Goal: Task Accomplishment & Management: Use online tool/utility

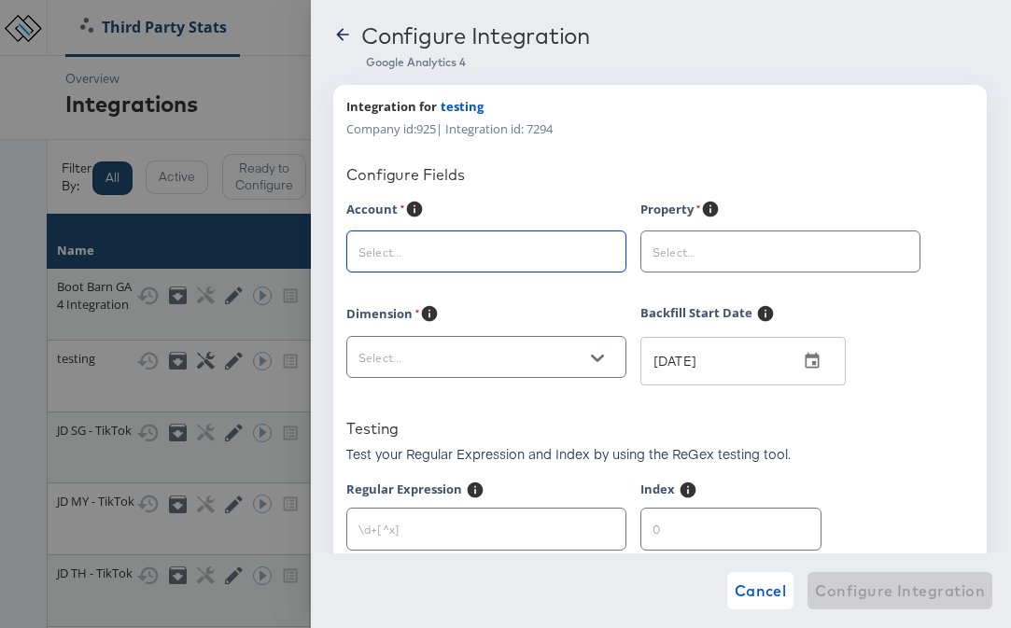
scroll to position [0, 183]
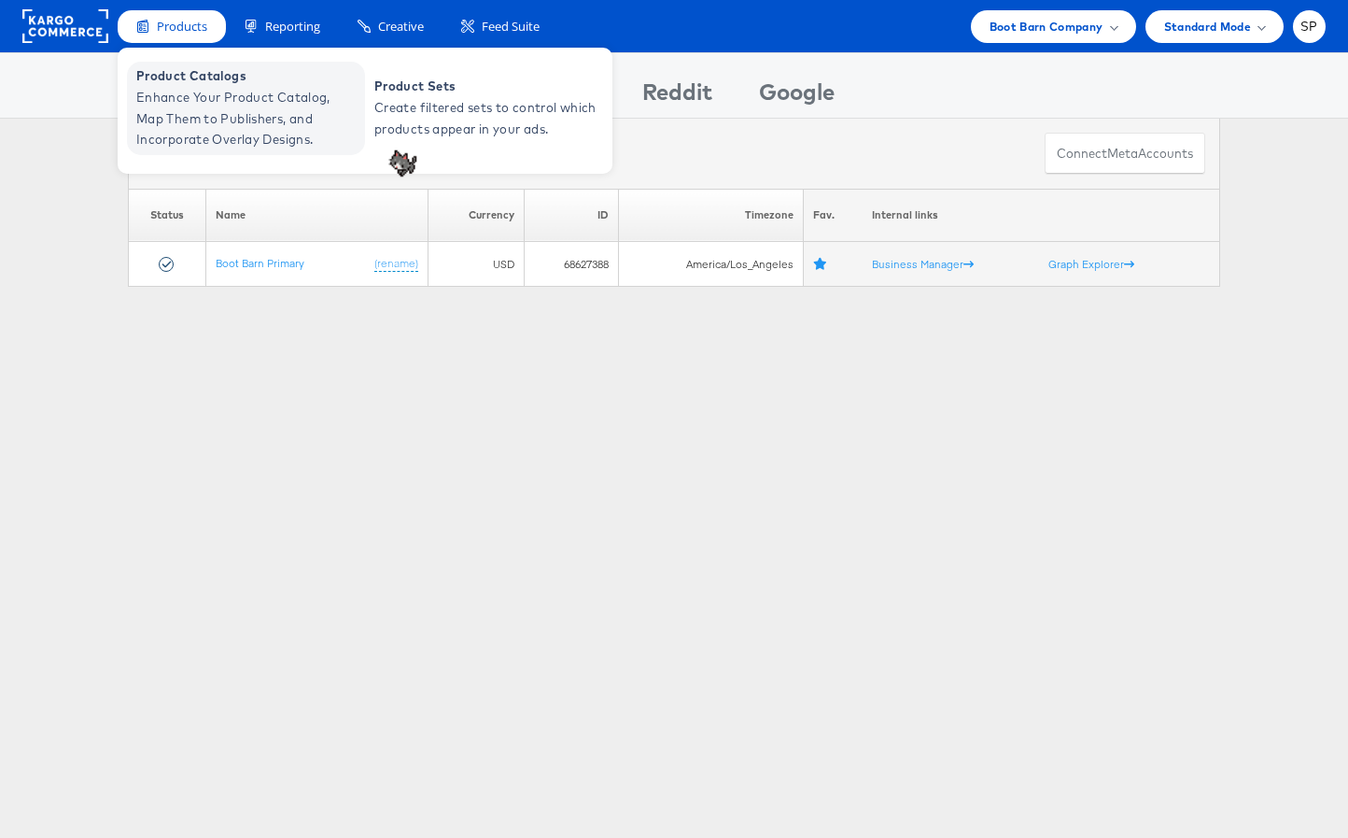
click at [192, 121] on span "Enhance Your Product Catalog, Map Them to Publishers, and Incorporate Overlay D…" at bounding box center [248, 118] width 224 height 63
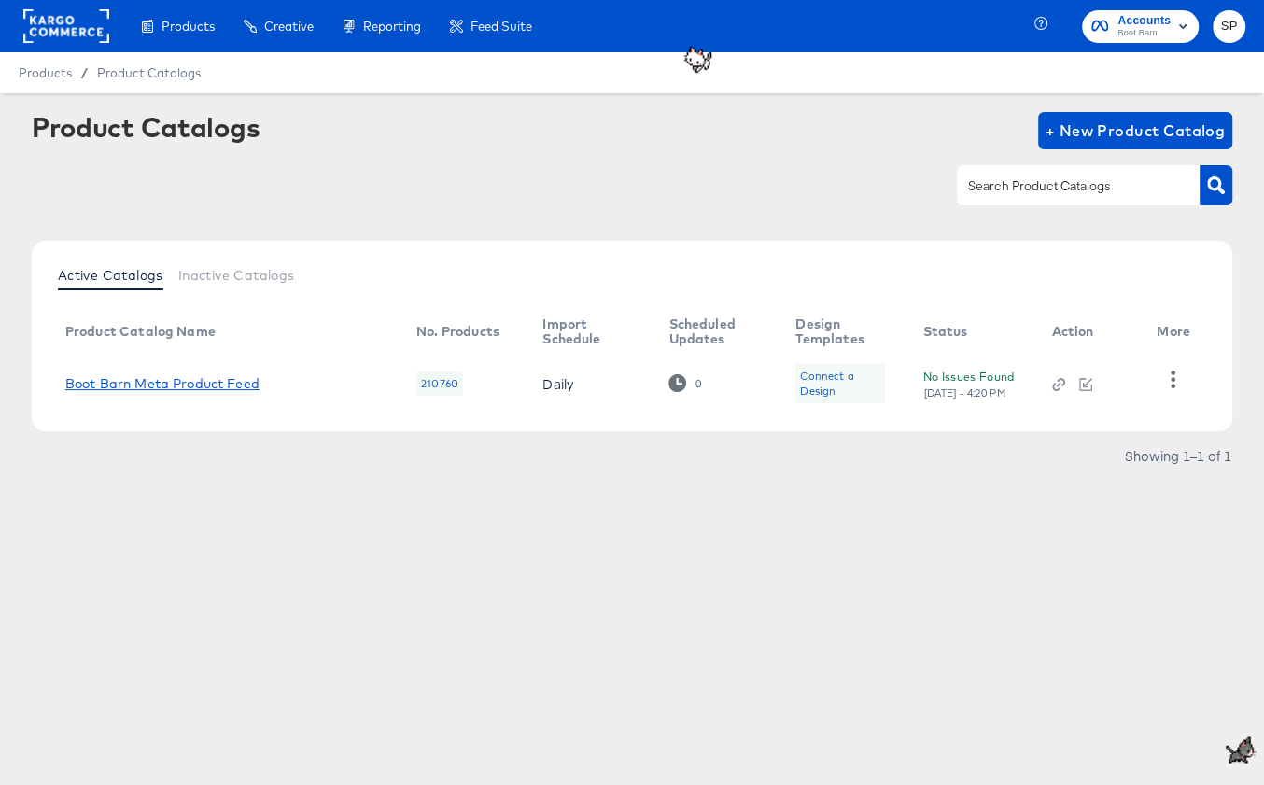
click at [227, 383] on link "Boot Barn Meta Product Feed" at bounding box center [162, 383] width 194 height 15
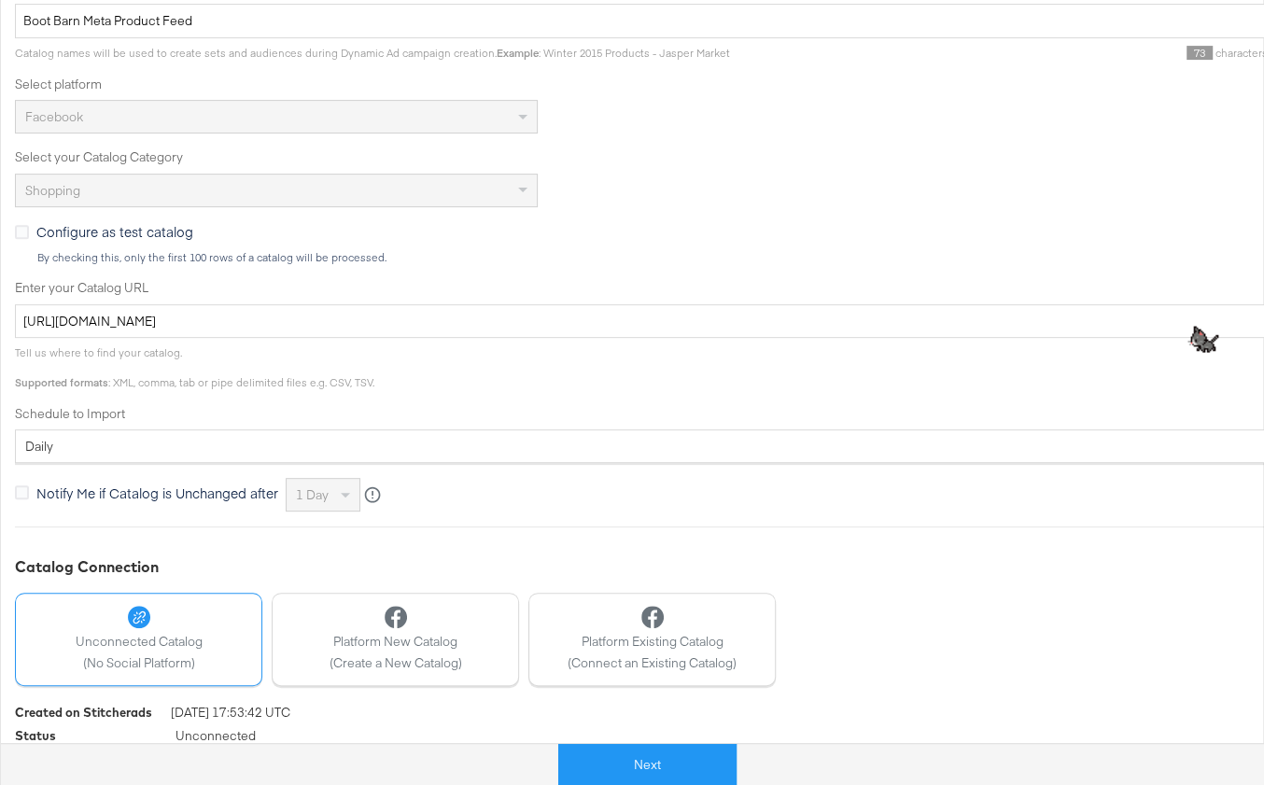
scroll to position [465, 0]
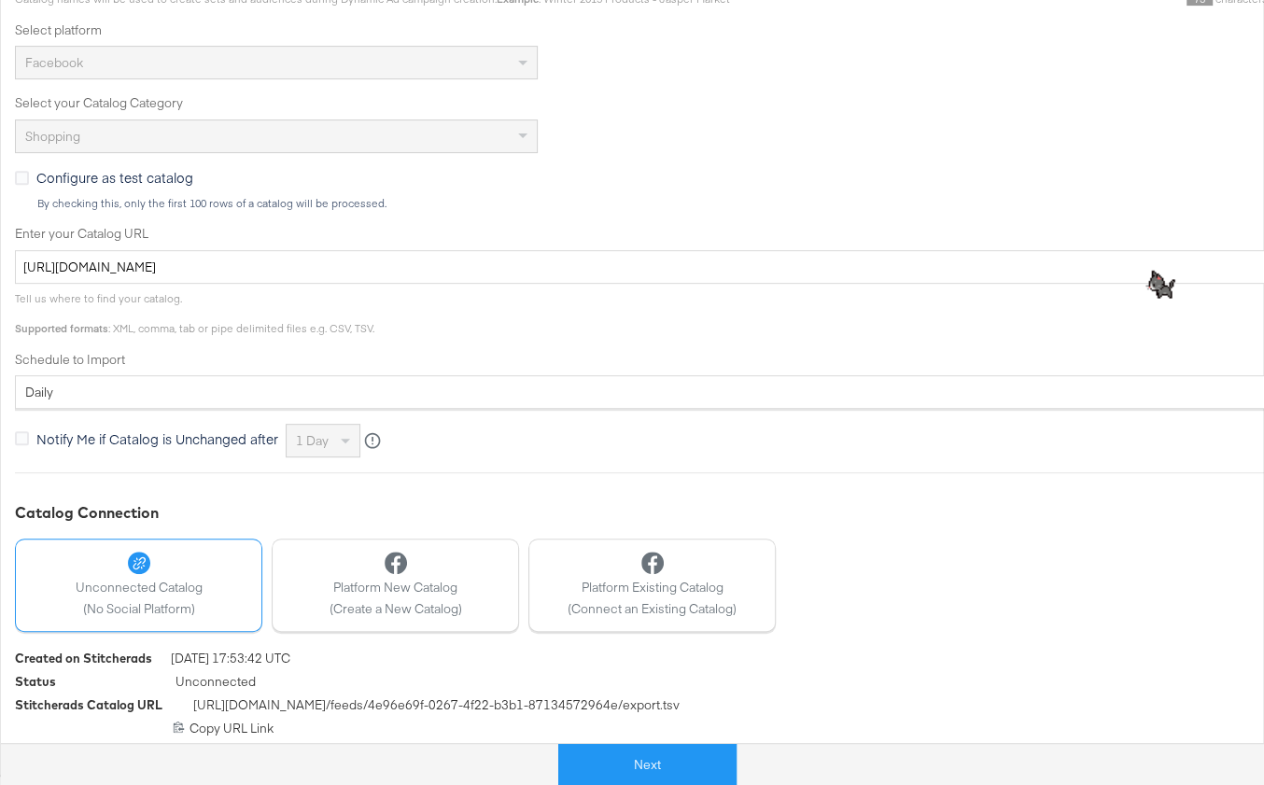
click at [232, 729] on div "Next" at bounding box center [647, 757] width 1264 height 56
click at [191, 725] on div "[URL][DOMAIN_NAME] Copy URL Link" at bounding box center [668, 729] width 1307 height 18
click at [175, 726] on icon at bounding box center [179, 727] width 10 height 11
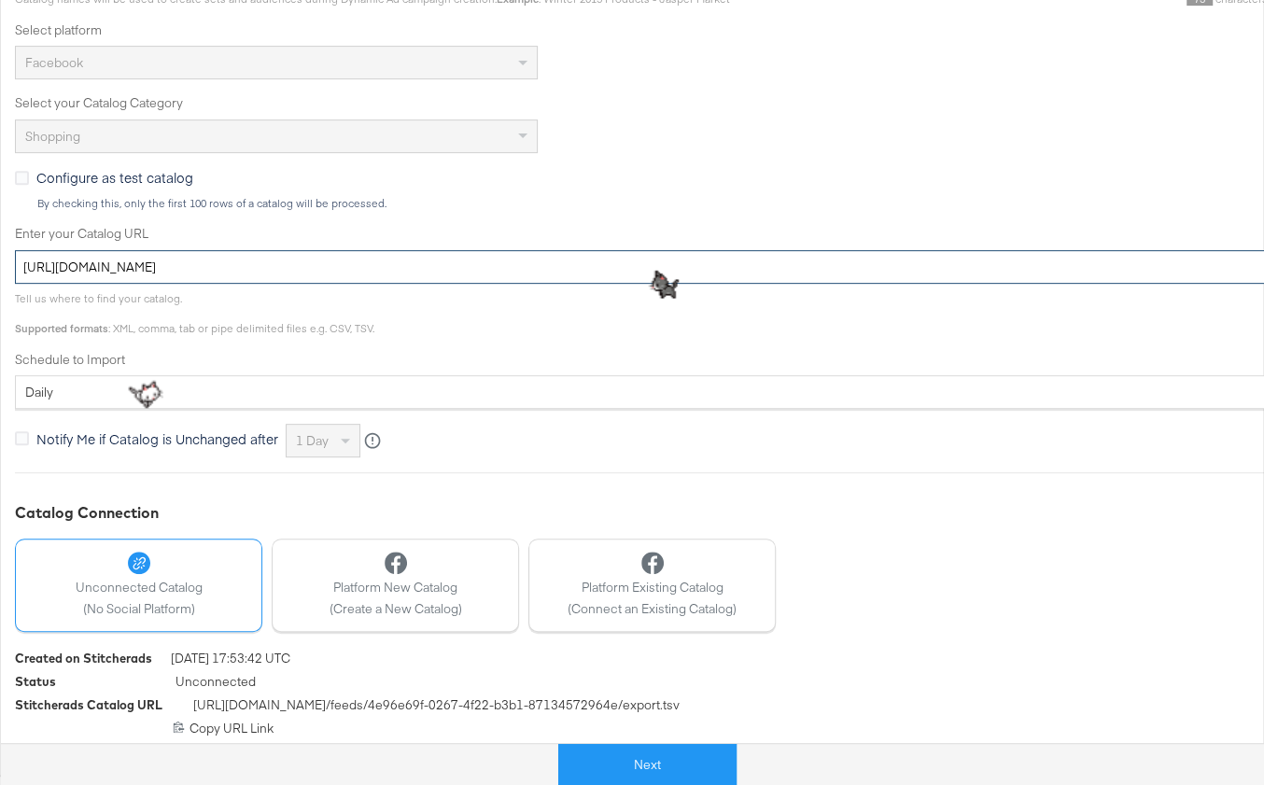
click at [252, 266] on input "[URL][DOMAIN_NAME]" at bounding box center [668, 267] width 1307 height 35
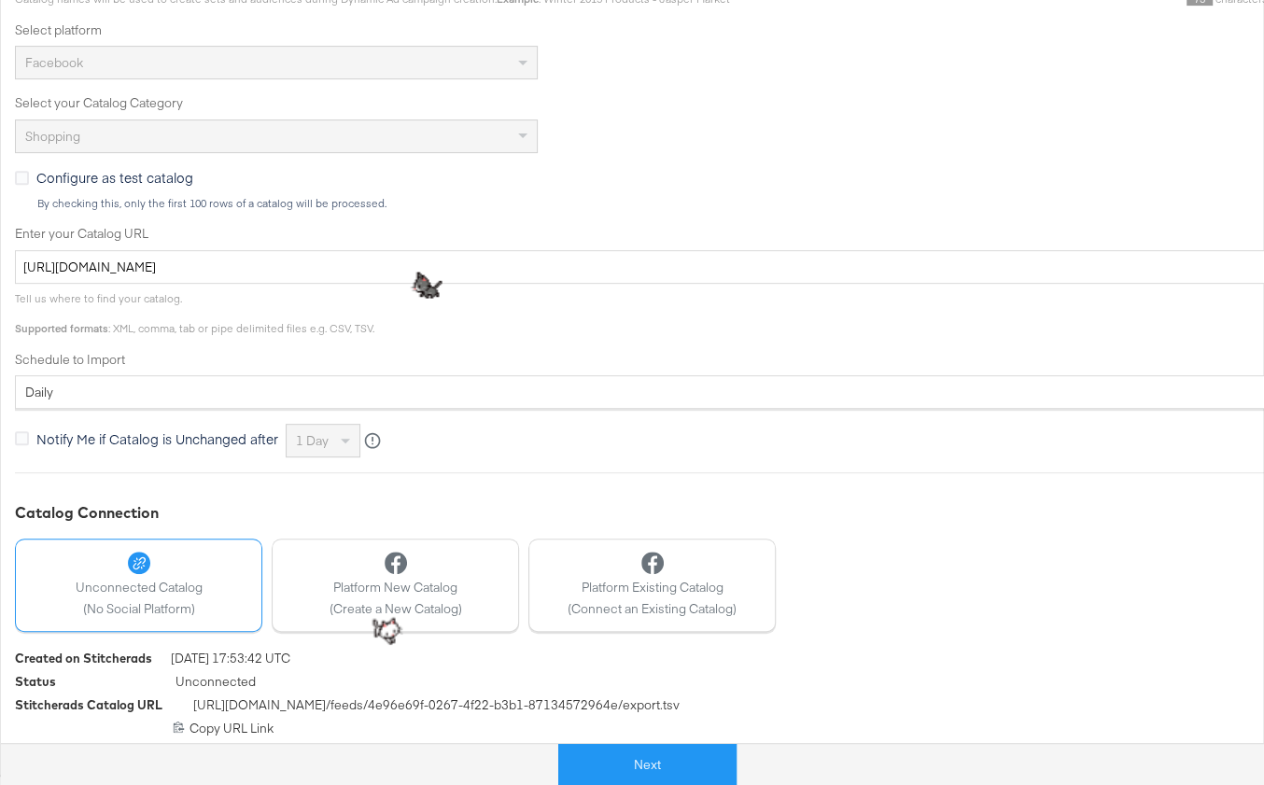
click at [111, 724] on div "[URL][DOMAIN_NAME] Copy URL Link" at bounding box center [668, 729] width 1307 height 18
